Goal: Information Seeking & Learning: Learn about a topic

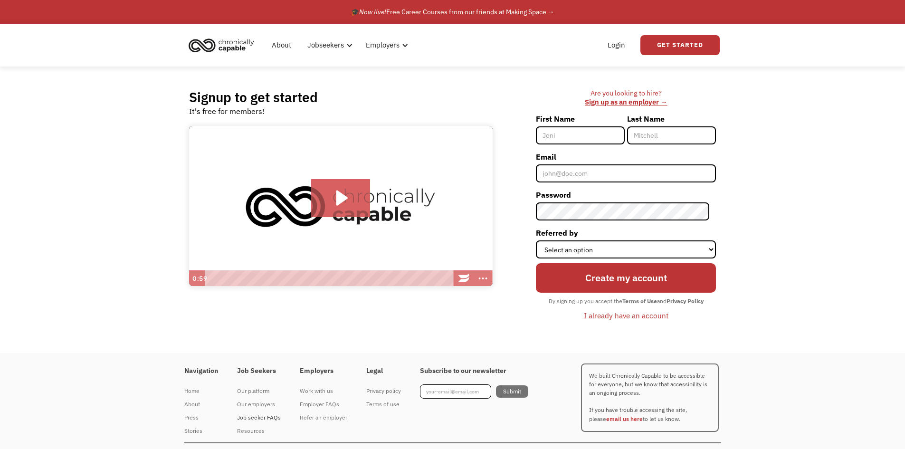
click at [267, 418] on div "Job seeker FAQs" at bounding box center [259, 417] width 44 height 11
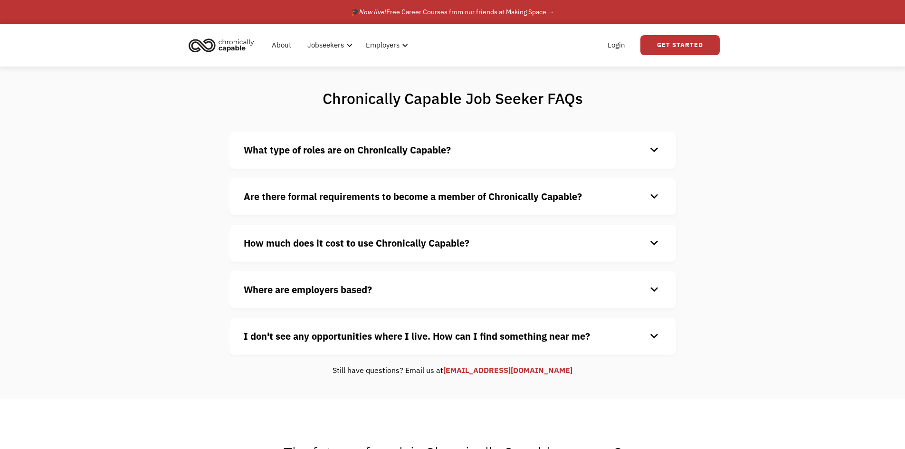
click at [305, 156] on h4 "What type of roles are on Chronically Capable?" at bounding box center [445, 150] width 403 height 14
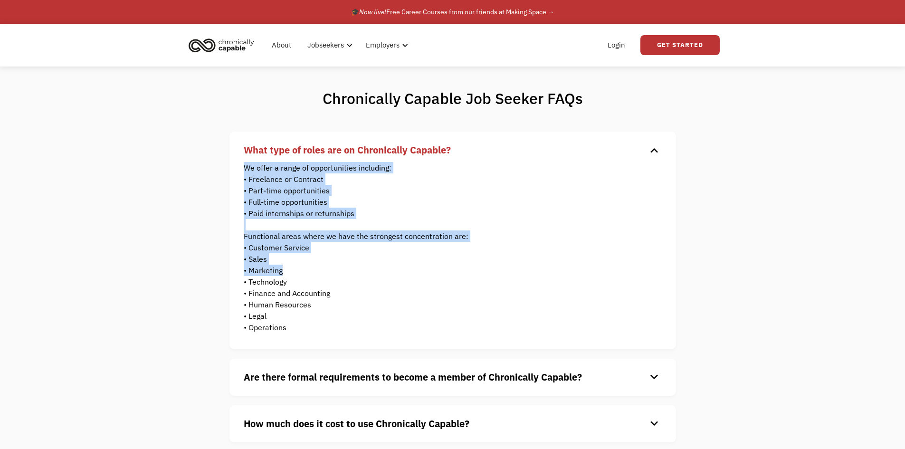
drag, startPoint x: 247, startPoint y: 172, endPoint x: 341, endPoint y: 269, distance: 135.4
click at [341, 269] on p "We offer a range of opportunities including: • Freelance or Contract • Part-tim…" at bounding box center [446, 247] width 404 height 171
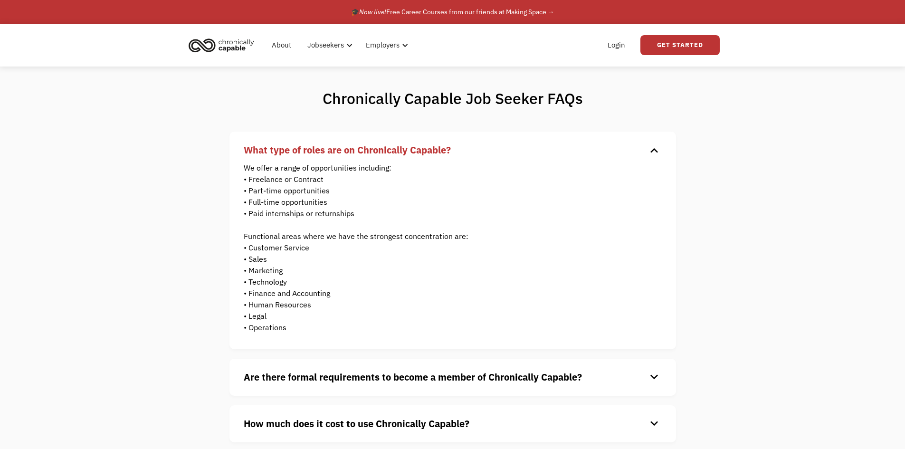
click at [330, 381] on strong "Are there formal requirements to become a member of Chronically Capable?" at bounding box center [413, 377] width 338 height 13
